Goal: Task Accomplishment & Management: Manage account settings

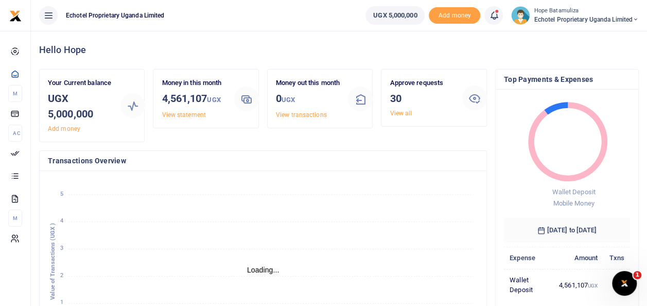
scroll to position [8, 8]
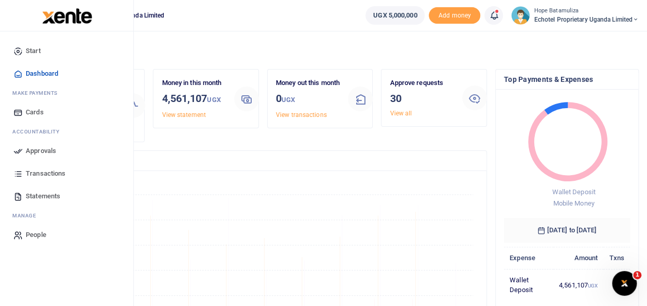
click at [32, 147] on span "Approvals" at bounding box center [41, 151] width 30 height 10
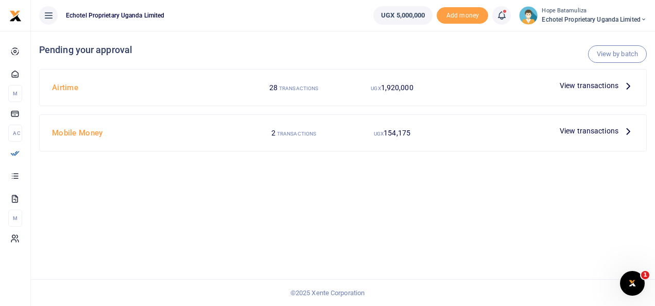
click at [628, 88] on icon at bounding box center [628, 85] width 11 height 11
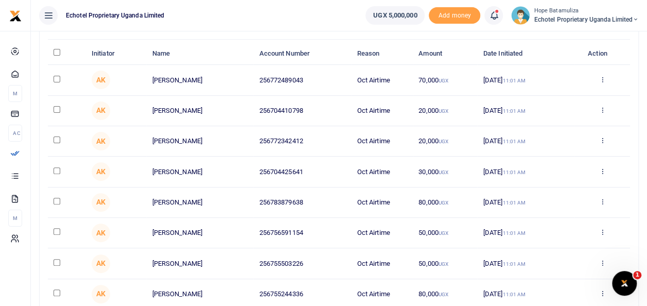
scroll to position [103, 0]
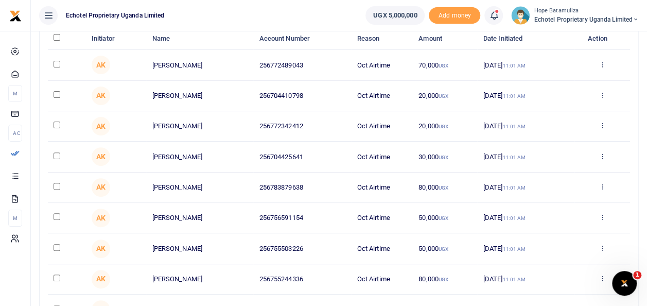
click at [60, 62] on input "checkbox" at bounding box center [57, 64] width 7 height 7
checkbox input "true"
click at [59, 92] on input "checkbox" at bounding box center [57, 94] width 7 height 7
checkbox input "true"
click at [57, 124] on input "checkbox" at bounding box center [57, 125] width 7 height 7
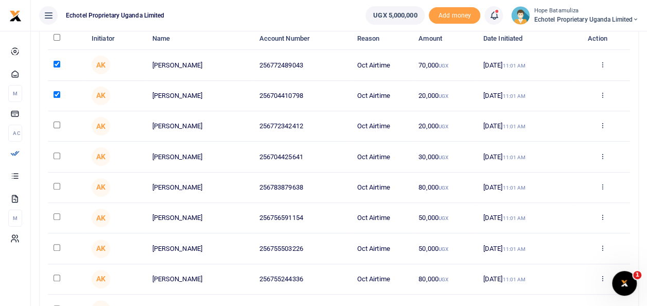
checkbox input "true"
click at [56, 155] on input "checkbox" at bounding box center [57, 155] width 7 height 7
checkbox input "true"
click at [61, 187] on td at bounding box center [67, 188] width 38 height 30
click at [57, 184] on input "checkbox" at bounding box center [57, 186] width 7 height 7
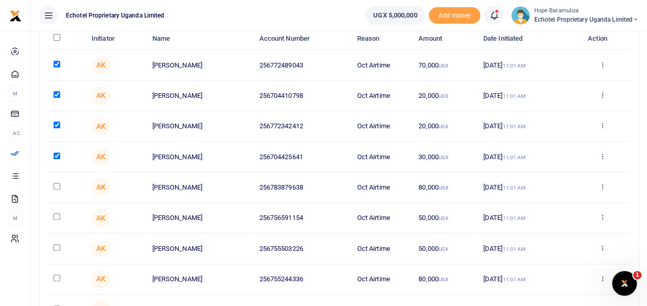
checkbox input "true"
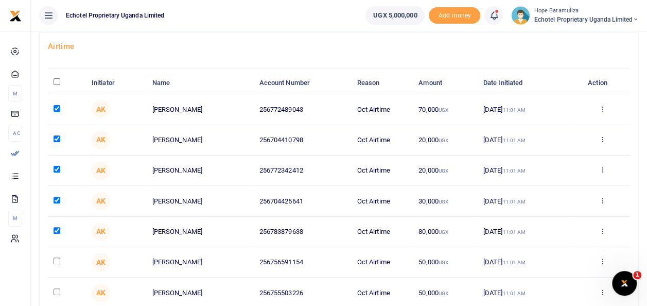
click at [58, 218] on tbody "AK Andrew Bukenya 256772489043 Oct Airtime 70,000 UGX 02 Oct 2025 11:01 AM Appr…" at bounding box center [339, 247] width 583 height 307
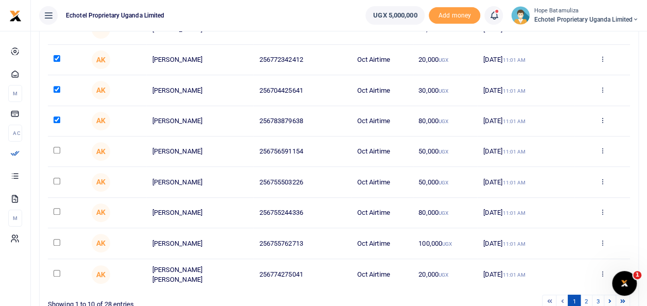
scroll to position [206, 0]
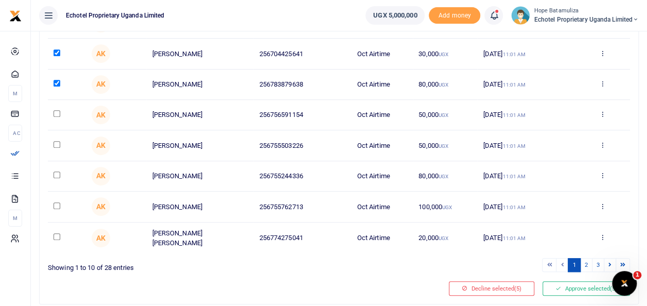
click at [58, 111] on input "checkbox" at bounding box center [57, 113] width 7 height 7
checkbox input "true"
click at [58, 143] on input "checkbox" at bounding box center [57, 144] width 7 height 7
checkbox input "true"
click at [57, 173] on input "checkbox" at bounding box center [57, 175] width 7 height 7
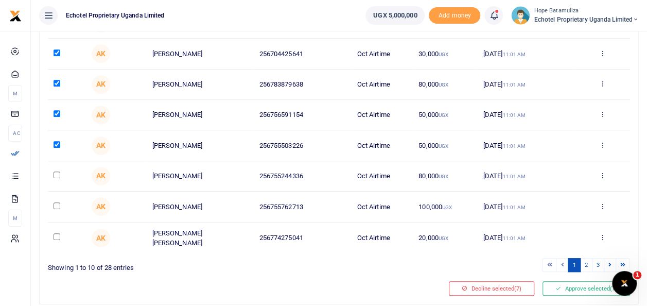
checkbox input "true"
click at [58, 206] on input "checkbox" at bounding box center [57, 205] width 7 height 7
checkbox input "true"
click at [59, 235] on input "checkbox" at bounding box center [57, 236] width 7 height 7
checkbox input "true"
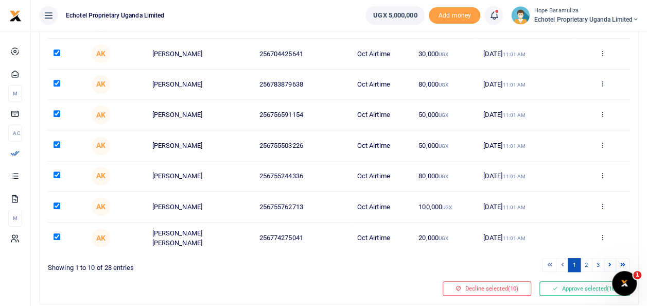
click at [59, 203] on input "checkbox" at bounding box center [57, 205] width 7 height 7
checkbox input "false"
click at [588, 261] on link "2" at bounding box center [586, 265] width 12 height 14
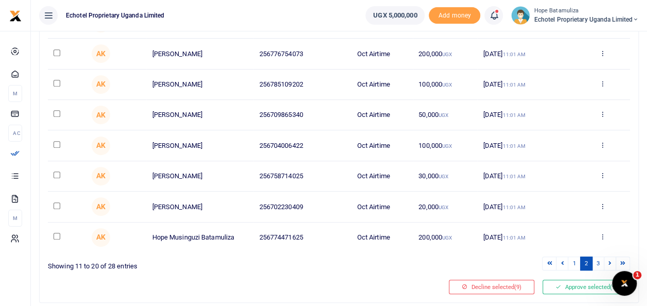
click at [60, 235] on td at bounding box center [67, 238] width 38 height 30
click at [55, 233] on input "checkbox" at bounding box center [57, 236] width 7 height 7
checkbox input "true"
click at [59, 204] on input "checkbox" at bounding box center [57, 205] width 7 height 7
checkbox input "true"
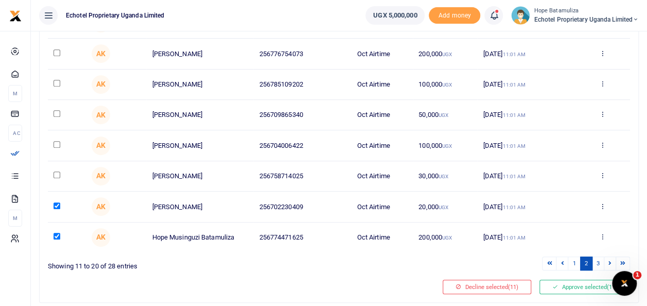
click at [61, 169] on td at bounding box center [67, 176] width 38 height 30
click at [59, 172] on input "checkbox" at bounding box center [57, 175] width 7 height 7
checkbox input "true"
click at [58, 143] on input "checkbox" at bounding box center [57, 144] width 7 height 7
checkbox input "true"
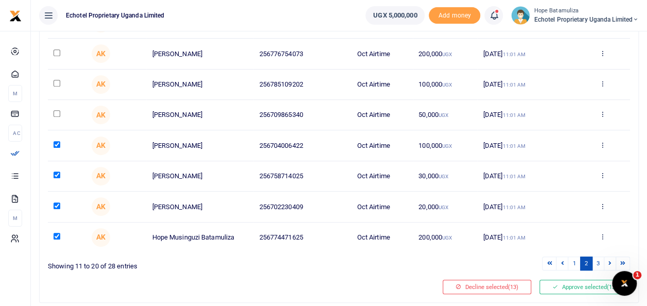
click at [58, 110] on input "checkbox" at bounding box center [57, 113] width 7 height 7
checkbox input "true"
click at [58, 51] on input "checkbox" at bounding box center [57, 52] width 7 height 7
checkbox input "true"
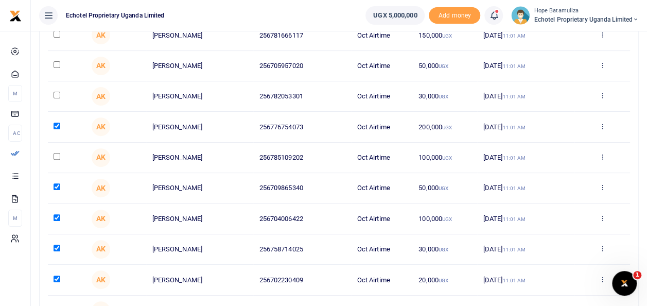
scroll to position [132, 0]
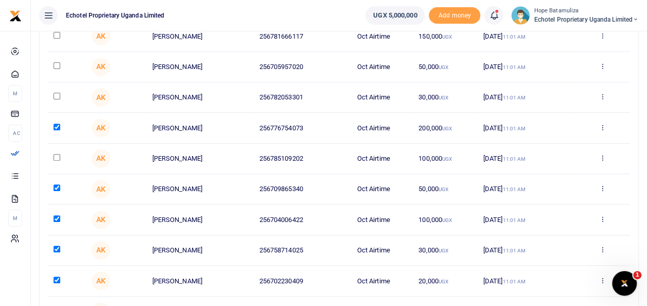
click at [58, 94] on input "checkbox" at bounding box center [57, 96] width 7 height 7
checkbox input "true"
click at [59, 63] on input "checkbox" at bounding box center [57, 65] width 7 height 7
checkbox input "true"
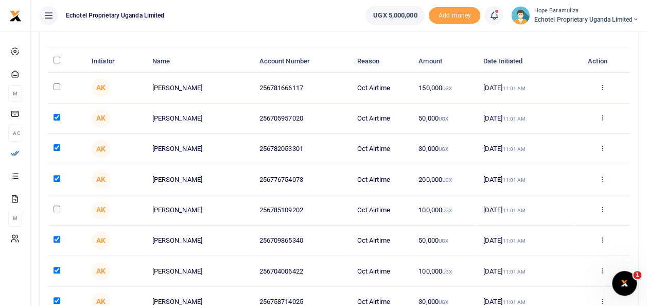
click at [58, 84] on input "checkbox" at bounding box center [57, 86] width 7 height 7
checkbox input "true"
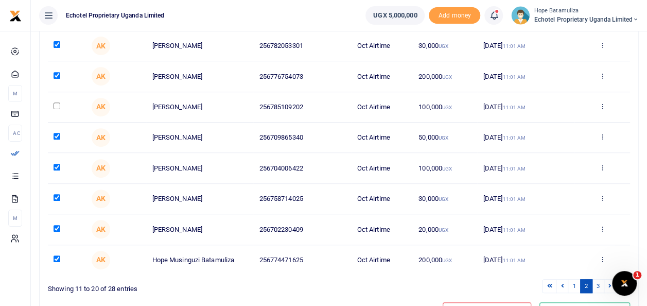
scroll to position [235, 0]
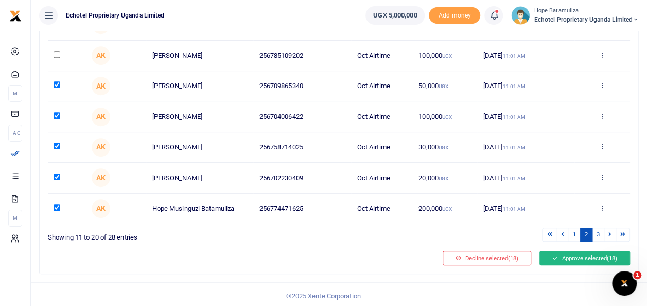
click at [580, 258] on button "Approve selected (18)" at bounding box center [585, 258] width 91 height 14
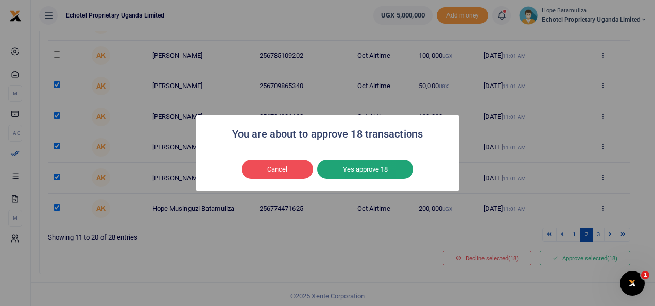
click at [385, 168] on button "Yes approve 18" at bounding box center [365, 170] width 96 height 20
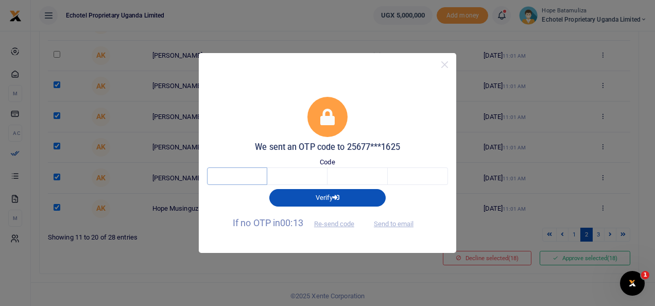
click at [232, 173] on input "text" at bounding box center [237, 176] width 60 height 18
type input "5"
type input "4"
type input "0"
type input "3"
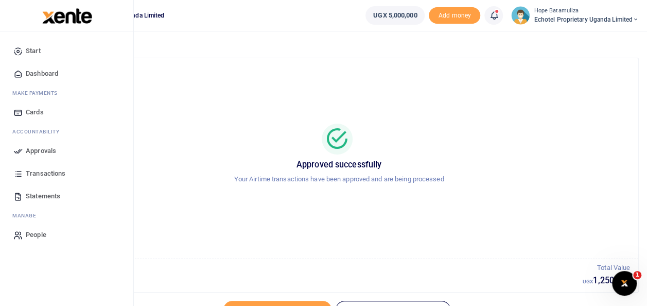
click at [45, 149] on span "Approvals" at bounding box center [41, 151] width 30 height 10
click at [45, 146] on span "Approvals" at bounding box center [41, 151] width 30 height 10
click at [51, 72] on span "Dashboard" at bounding box center [42, 74] width 32 height 10
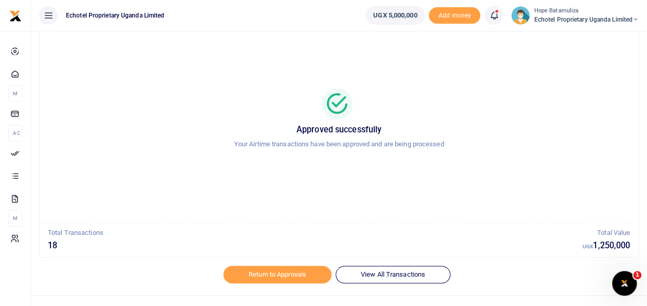
scroll to position [50, 0]
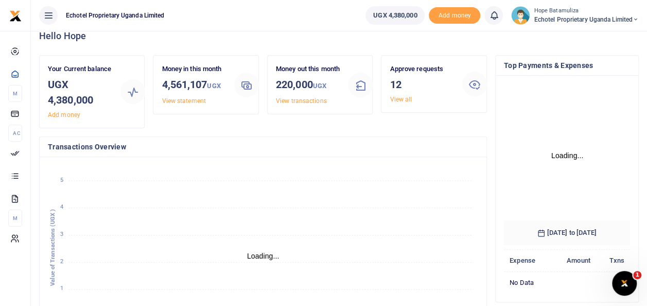
scroll to position [1, 0]
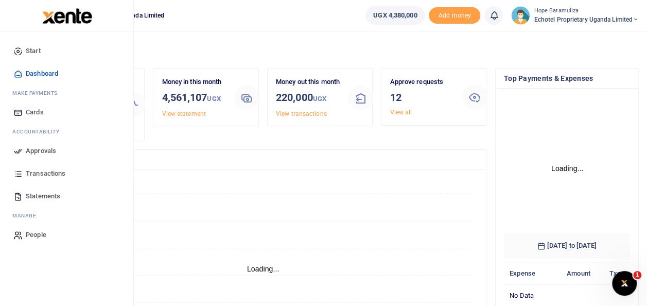
click at [53, 151] on span "Approvals" at bounding box center [41, 151] width 30 height 10
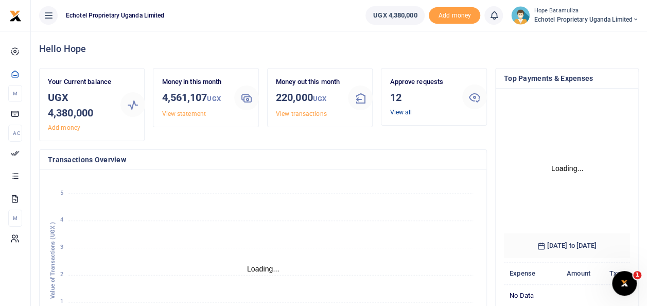
click at [405, 109] on link "View all" at bounding box center [401, 112] width 22 height 7
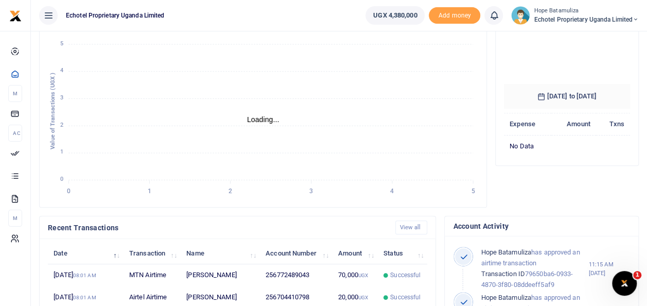
scroll to position [92, 0]
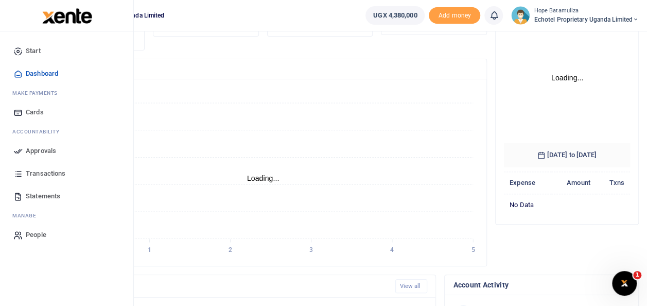
click at [44, 148] on span "Approvals" at bounding box center [41, 151] width 30 height 10
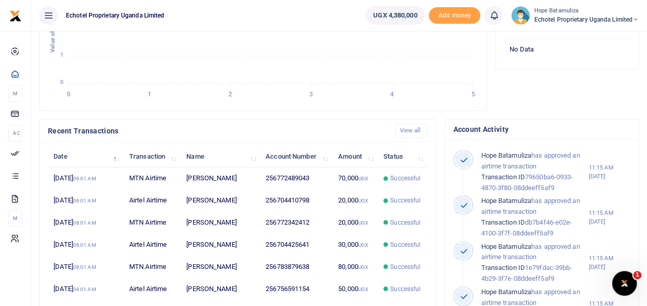
scroll to position [97, 0]
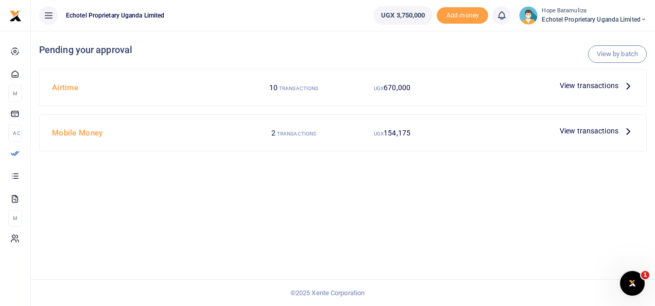
click at [628, 86] on icon at bounding box center [628, 85] width 11 height 11
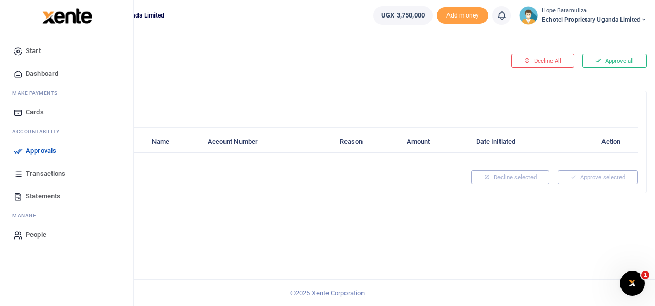
click at [47, 147] on span "Approvals" at bounding box center [41, 151] width 30 height 10
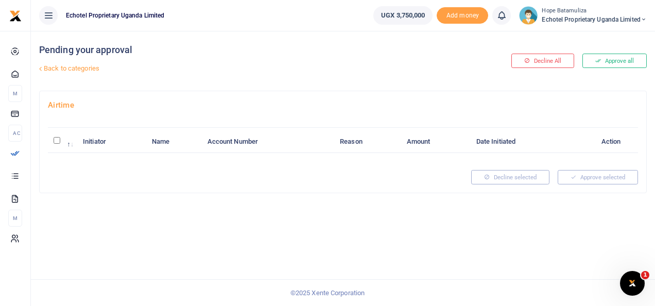
click at [75, 65] on link "Back to categories" at bounding box center [239, 69] width 405 height 18
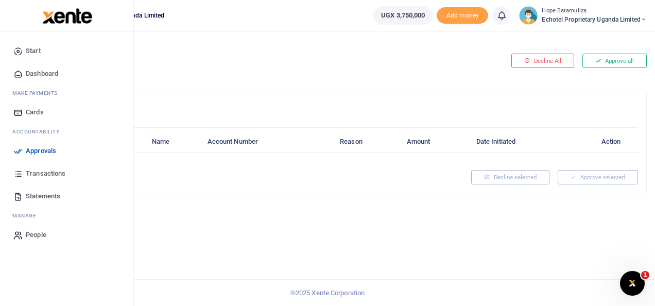
click at [50, 148] on span "Approvals" at bounding box center [41, 151] width 30 height 10
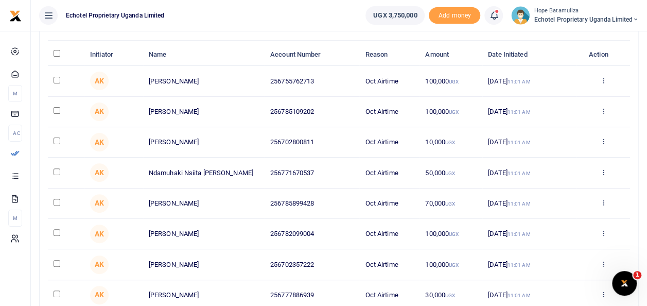
scroll to position [103, 0]
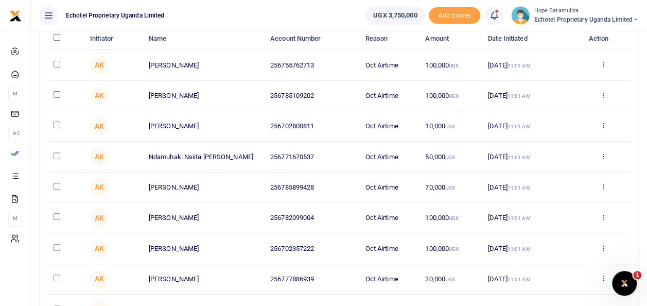
click at [56, 125] on input "checkbox" at bounding box center [57, 125] width 7 height 7
checkbox input "true"
click at [57, 152] on input "checkbox" at bounding box center [57, 155] width 7 height 7
checkbox input "true"
click at [58, 183] on input "checkbox" at bounding box center [57, 186] width 7 height 7
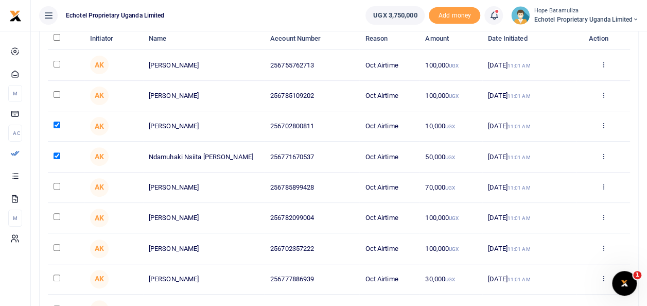
checkbox input "true"
click at [58, 213] on input "checkbox" at bounding box center [57, 216] width 7 height 7
checkbox input "true"
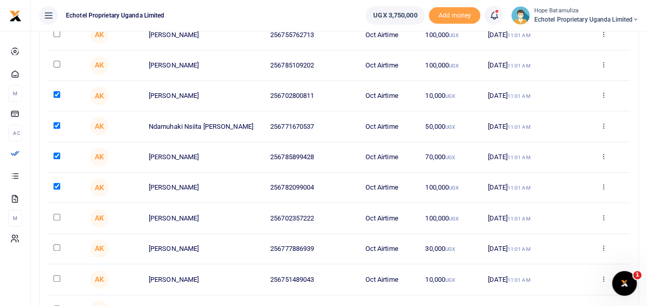
scroll to position [155, 0]
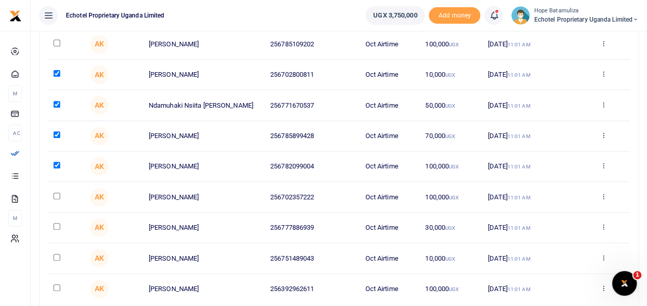
click at [59, 195] on input "checkbox" at bounding box center [57, 196] width 7 height 7
checkbox input "true"
click at [57, 227] on input "checkbox" at bounding box center [57, 226] width 7 height 7
checkbox input "true"
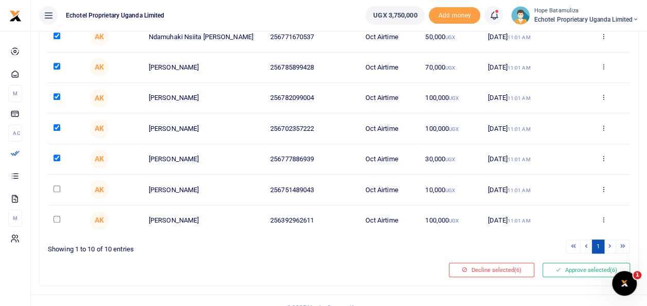
scroll to position [235, 0]
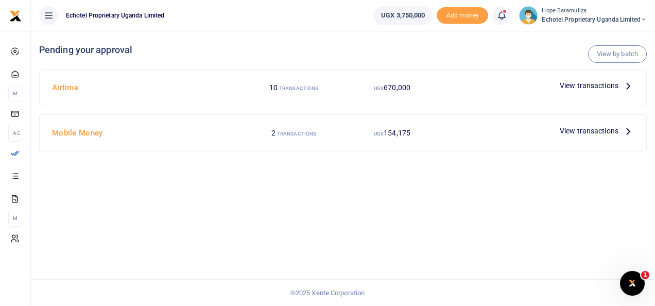
click at [627, 86] on icon at bounding box center [628, 85] width 11 height 11
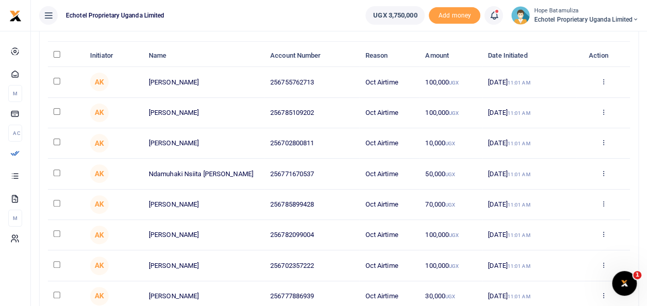
scroll to position [155, 0]
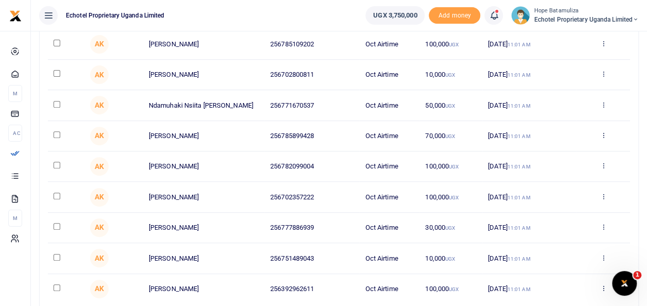
click at [59, 104] on input "checkbox" at bounding box center [57, 104] width 7 height 7
checkbox input "true"
click at [58, 137] on td at bounding box center [66, 136] width 37 height 30
click at [57, 133] on input "checkbox" at bounding box center [57, 134] width 7 height 7
checkbox input "true"
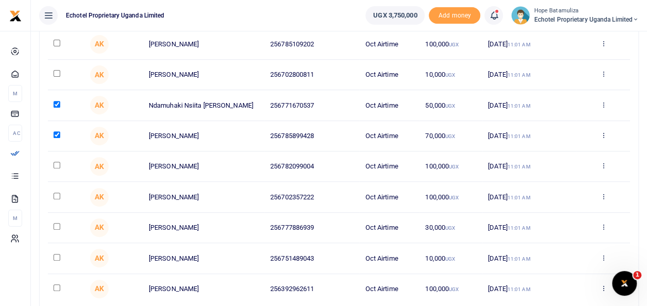
click at [58, 167] on input "checkbox" at bounding box center [57, 165] width 7 height 7
checkbox input "true"
click at [58, 196] on input "checkbox" at bounding box center [57, 196] width 7 height 7
checkbox input "true"
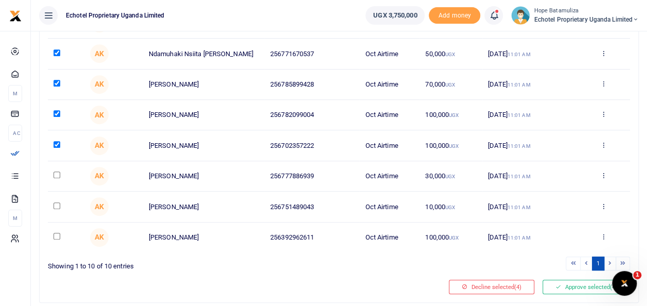
click at [57, 172] on input "checkbox" at bounding box center [57, 175] width 7 height 7
checkbox input "true"
click at [55, 203] on input "checkbox" at bounding box center [57, 205] width 7 height 7
checkbox input "true"
click at [60, 233] on input "checkbox" at bounding box center [57, 236] width 7 height 7
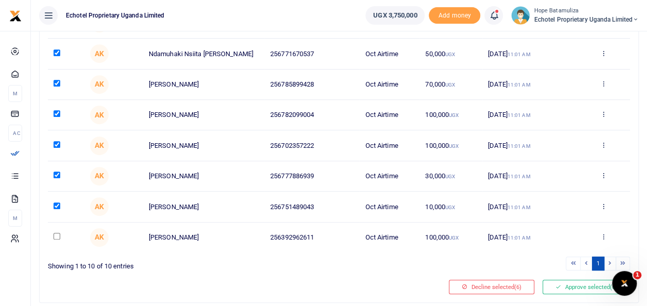
checkbox input "true"
click at [586, 285] on button "Approve selected (7)" at bounding box center [587, 287] width 88 height 14
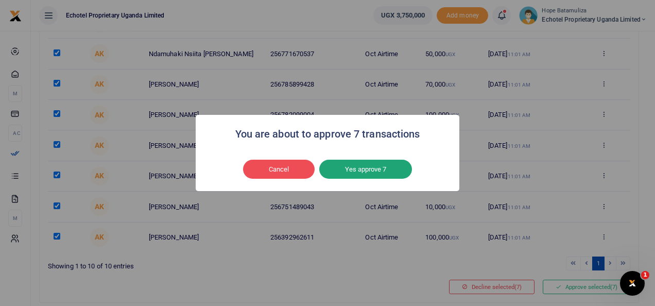
click at [362, 162] on button "Yes approve 7" at bounding box center [365, 170] width 93 height 20
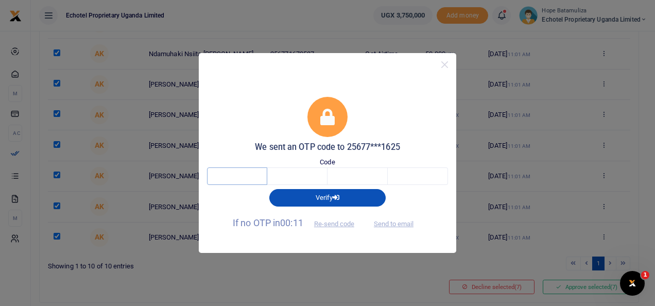
click at [245, 180] on input "text" at bounding box center [237, 176] width 60 height 18
type input "3"
type input "1"
type input "8"
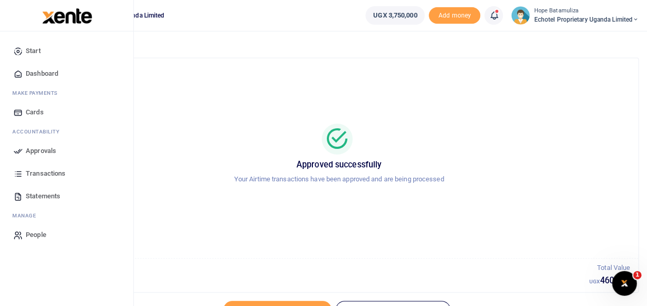
click at [44, 149] on span "Approvals" at bounding box center [41, 151] width 30 height 10
click at [47, 148] on span "Approvals" at bounding box center [41, 151] width 30 height 10
click at [53, 76] on span "Dashboard" at bounding box center [42, 74] width 32 height 10
click at [37, 148] on span "Approvals" at bounding box center [41, 151] width 30 height 10
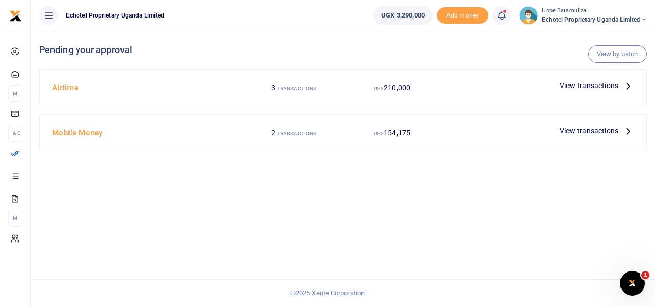
click at [628, 128] on icon at bounding box center [628, 130] width 11 height 11
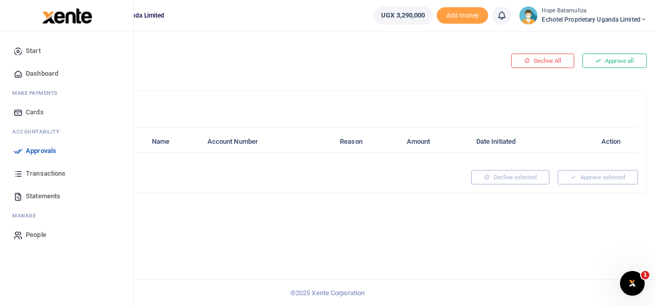
click at [52, 152] on span "Approvals" at bounding box center [41, 151] width 30 height 10
click at [46, 150] on span "Approvals" at bounding box center [41, 151] width 30 height 10
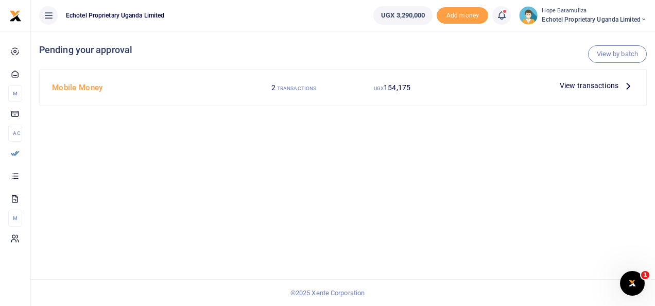
click at [630, 83] on icon at bounding box center [628, 85] width 11 height 11
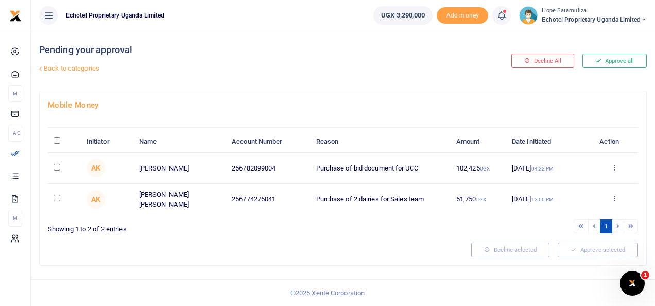
click at [52, 163] on td at bounding box center [64, 168] width 33 height 30
click at [59, 168] on input "checkbox" at bounding box center [57, 167] width 7 height 7
checkbox input "true"
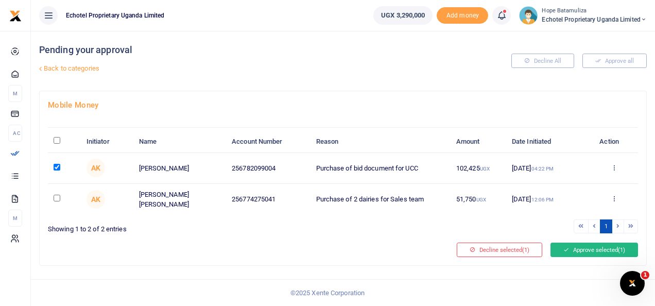
click at [576, 243] on button "Approve selected (1)" at bounding box center [595, 250] width 88 height 14
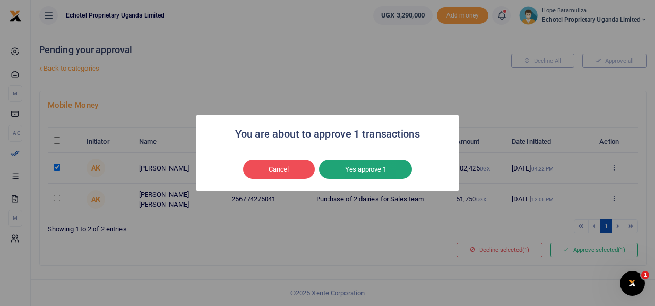
click at [363, 168] on button "Yes approve 1" at bounding box center [365, 170] width 93 height 20
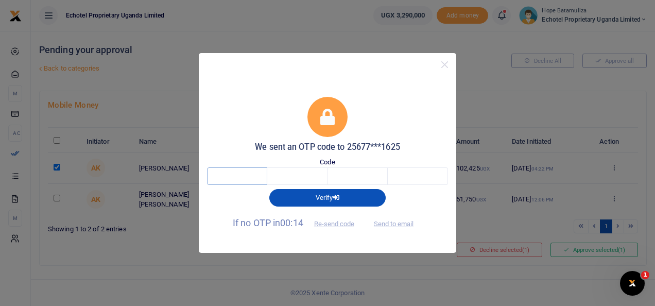
click at [241, 180] on input "text" at bounding box center [237, 176] width 60 height 18
type input "9"
type input "0"
type input "7"
type input "3"
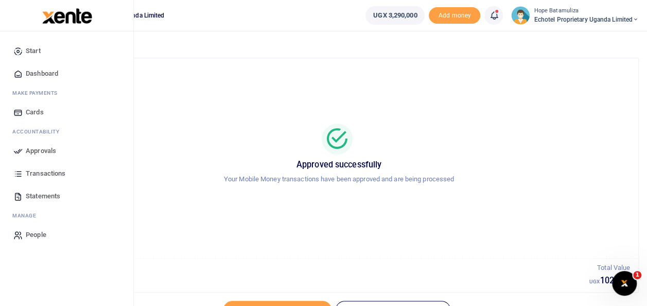
click at [47, 147] on span "Approvals" at bounding box center [41, 151] width 30 height 10
click at [30, 147] on span "Approvals" at bounding box center [41, 151] width 30 height 10
click at [43, 70] on span "Dashboard" at bounding box center [42, 74] width 32 height 10
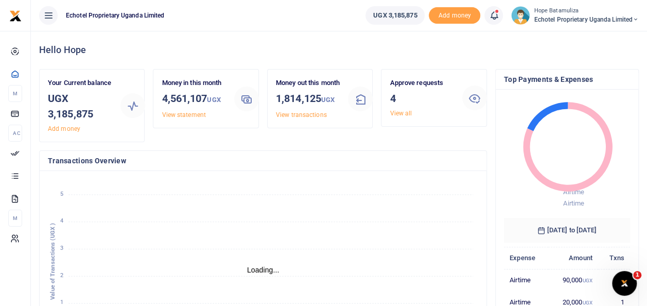
scroll to position [8, 8]
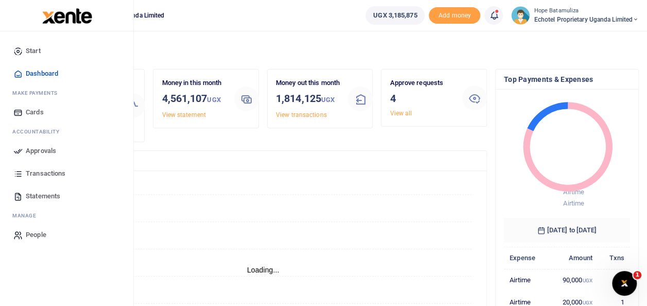
click at [49, 149] on span "Approvals" at bounding box center [41, 151] width 30 height 10
click at [39, 147] on span "Approvals" at bounding box center [41, 151] width 30 height 10
click at [34, 149] on span "Approvals" at bounding box center [41, 151] width 30 height 10
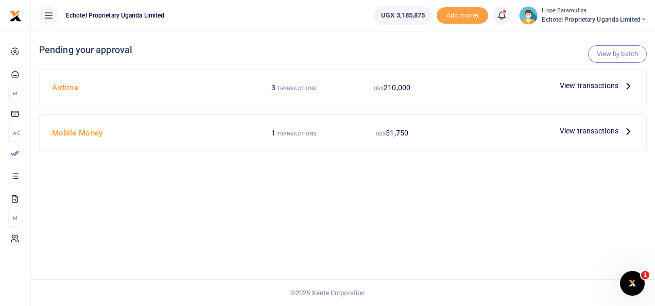
click at [631, 130] on icon at bounding box center [628, 130] width 11 height 11
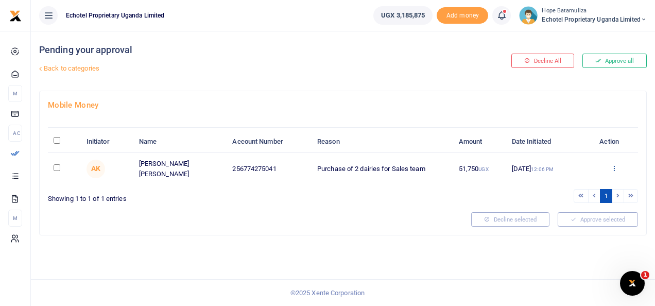
click at [615, 165] on icon at bounding box center [614, 167] width 7 height 7
click at [572, 209] on link "Decline" at bounding box center [576, 207] width 81 height 14
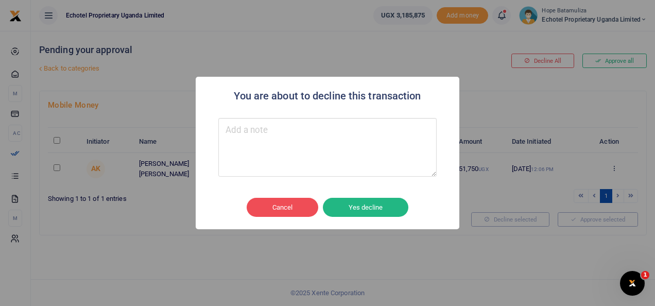
click at [294, 135] on textarea "Type your message here" at bounding box center [327, 147] width 218 height 59
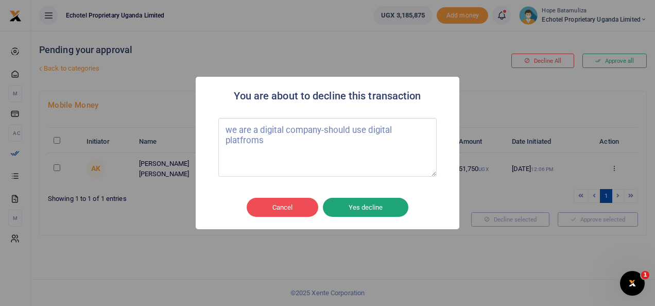
type textarea "we are a digital company-should use digital platfroms"
click at [381, 202] on button "Yes decline" at bounding box center [366, 208] width 86 height 20
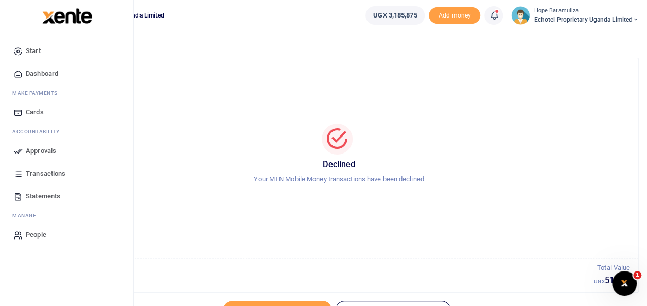
click at [43, 148] on span "Approvals" at bounding box center [41, 151] width 30 height 10
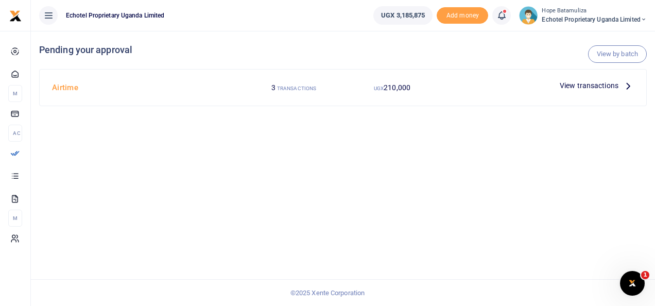
click at [629, 82] on icon at bounding box center [628, 85] width 11 height 11
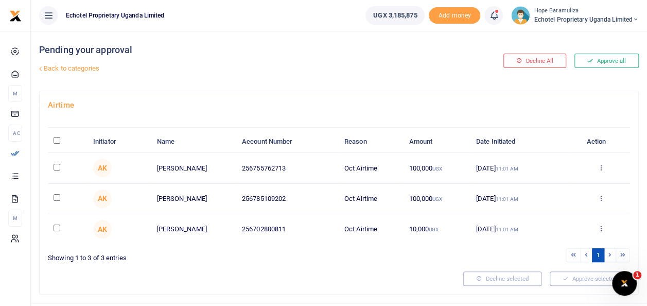
click at [57, 227] on input "checkbox" at bounding box center [57, 228] width 7 height 7
checkbox input "true"
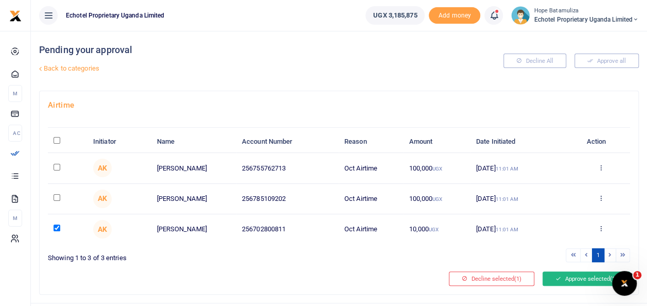
click at [573, 278] on button "Approve selected (1)" at bounding box center [587, 278] width 88 height 14
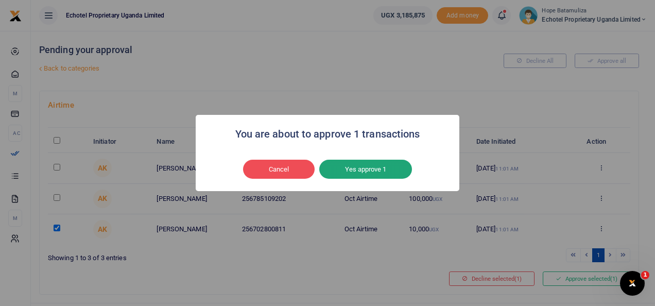
click at [376, 175] on button "Yes approve 1" at bounding box center [365, 170] width 93 height 20
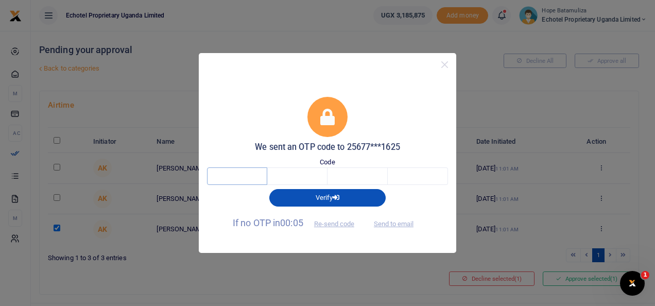
click at [229, 177] on input "text" at bounding box center [237, 176] width 60 height 18
type input "8"
type input "9"
type input "2"
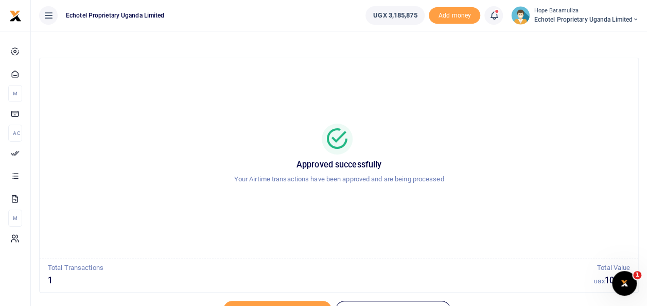
click at [635, 16] on icon at bounding box center [636, 19] width 6 height 7
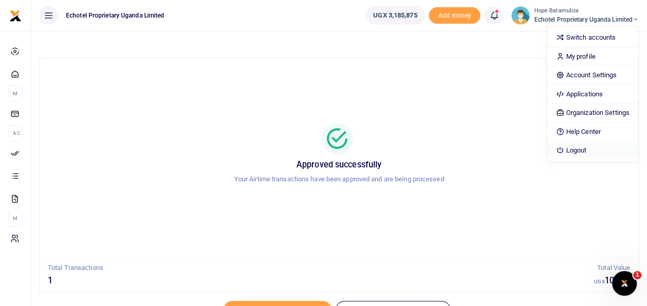
click at [588, 147] on link "Logout" at bounding box center [593, 150] width 90 height 14
